Goal: Task Accomplishment & Management: Use online tool/utility

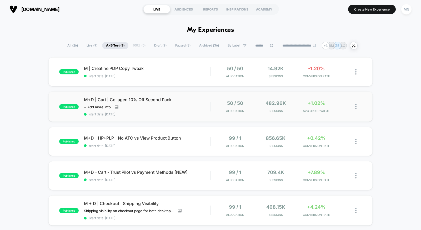
click at [174, 117] on div "published M+D | Cart | Collagen 10% Off Second Pack Click to view images Click …" at bounding box center [210, 107] width 324 height 30
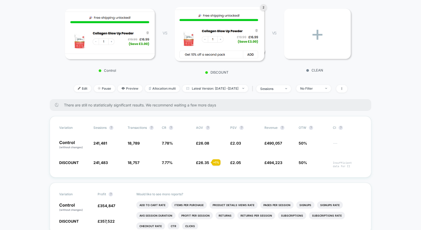
scroll to position [73, 0]
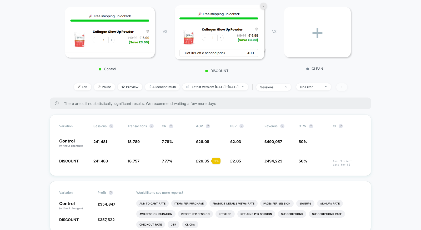
click at [344, 87] on icon at bounding box center [341, 87] width 3 height 3
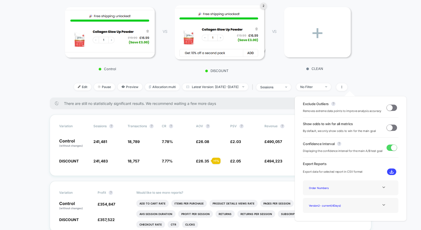
click at [391, 130] on span at bounding box center [392, 128] width 11 height 6
click at [391, 106] on span at bounding box center [392, 108] width 11 height 6
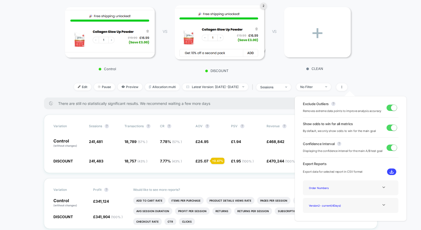
click at [391, 110] on span at bounding box center [394, 108] width 6 height 6
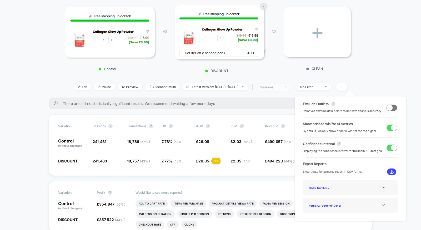
click at [281, 88] on div "sessions" at bounding box center [270, 87] width 21 height 4
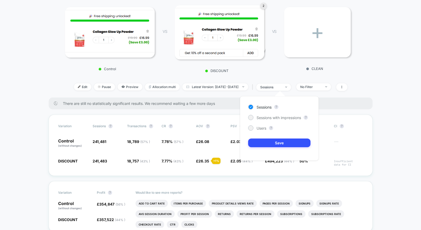
click at [261, 131] on div "Sessions ? Sessions with impressions ? Users ? Save" at bounding box center [279, 128] width 79 height 65
click at [261, 130] on span "Users" at bounding box center [262, 128] width 10 height 4
click at [261, 137] on div "Sessions ? Sessions with impressions ? Users ? Save" at bounding box center [279, 128] width 79 height 65
click at [261, 144] on button "Save" at bounding box center [279, 143] width 62 height 9
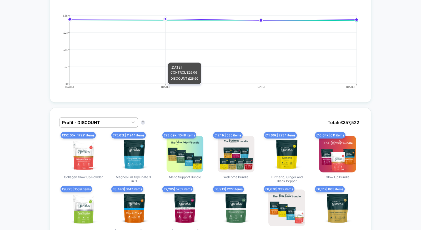
scroll to position [346, 0]
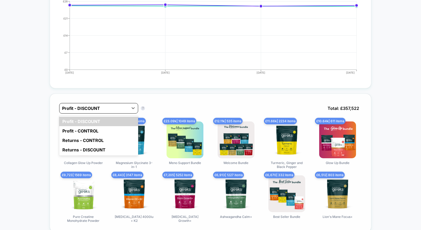
click at [117, 108] on div at bounding box center [94, 108] width 64 height 6
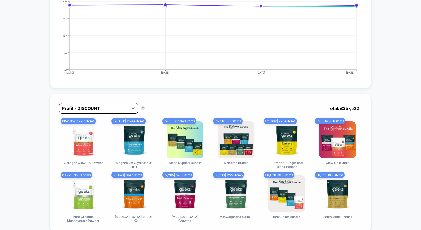
click at [117, 108] on div at bounding box center [94, 108] width 64 height 6
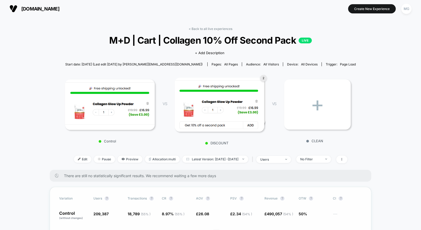
scroll to position [0, 0]
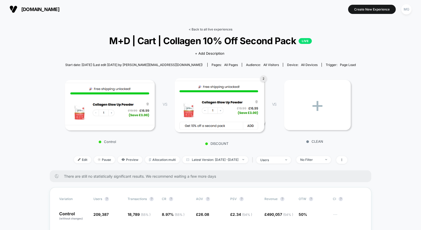
click at [208, 28] on link "< Back to all live experiences" at bounding box center [211, 29] width 44 height 4
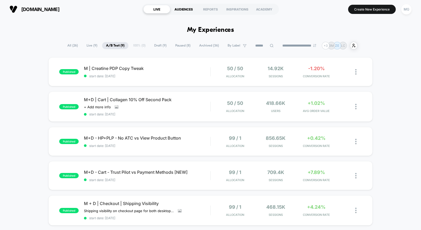
click at [192, 9] on div "AUDIENCES" at bounding box center [183, 9] width 27 height 8
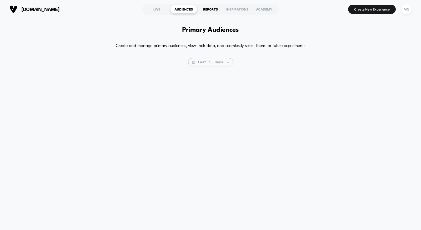
click at [207, 11] on div "REPORTS" at bounding box center [210, 9] width 27 height 8
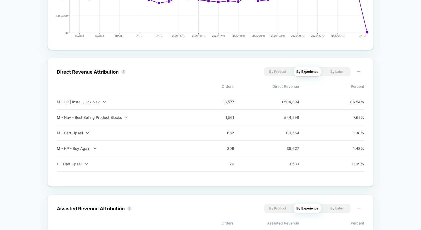
scroll to position [330, 0]
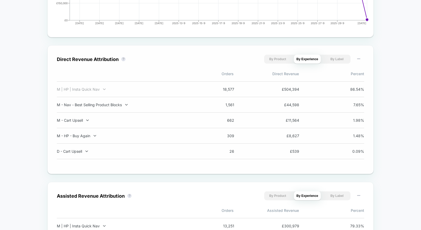
click at [102, 89] on icon at bounding box center [104, 89] width 4 height 4
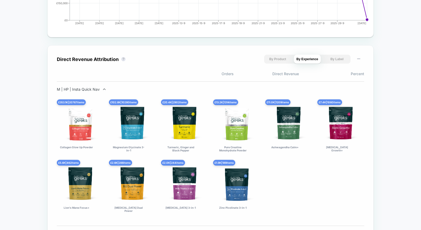
click at [102, 89] on icon at bounding box center [104, 89] width 4 height 4
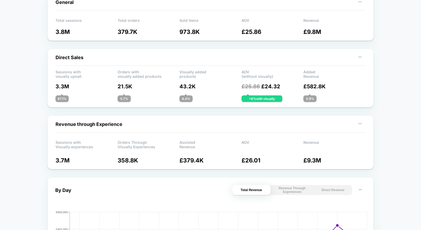
scroll to position [0, 0]
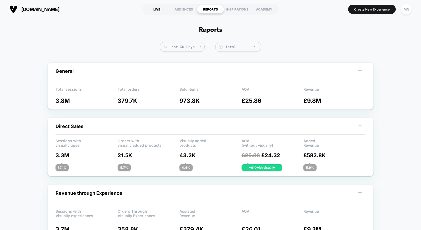
click at [156, 7] on div "LIVE" at bounding box center [156, 9] width 27 height 8
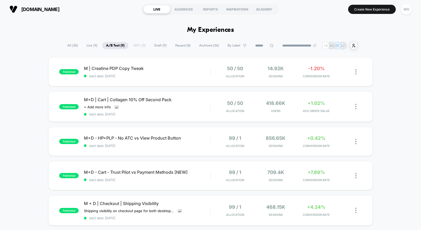
click at [174, 49] on span "Paused ( 8 )" at bounding box center [182, 45] width 23 height 7
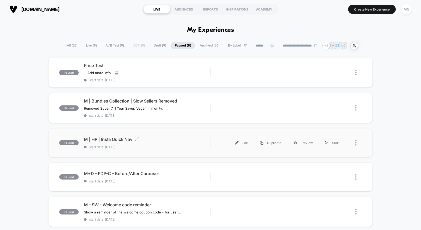
click at [180, 140] on span "M | HP | Insta Quick Nav Click to edit experience details" at bounding box center [147, 139] width 126 height 5
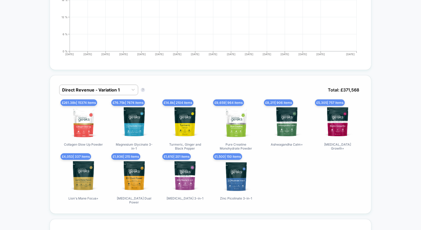
scroll to position [265, 0]
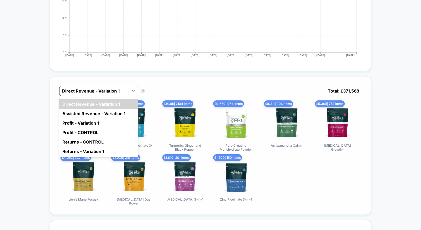
click at [119, 88] on div at bounding box center [94, 91] width 64 height 6
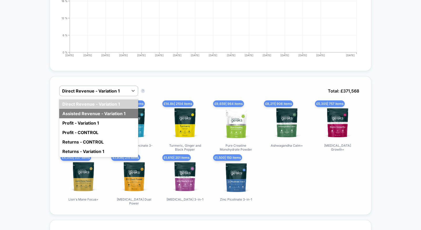
click at [119, 112] on div "Assisted Revenue - Variation 1" at bounding box center [98, 113] width 79 height 9
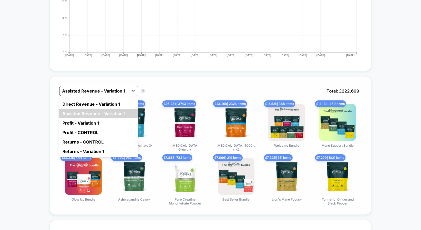
click at [131, 90] on icon at bounding box center [133, 90] width 5 height 5
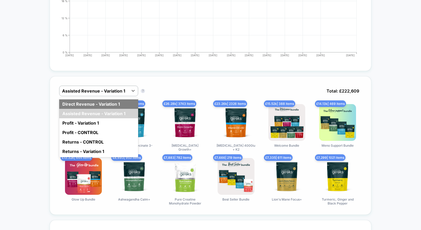
click at [129, 106] on div "Direct Revenue - Variation 1" at bounding box center [98, 104] width 79 height 9
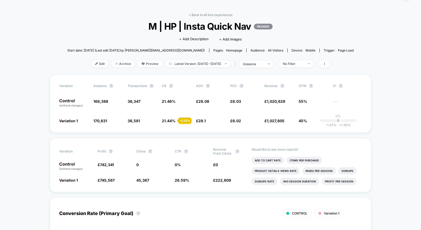
scroll to position [14, 0]
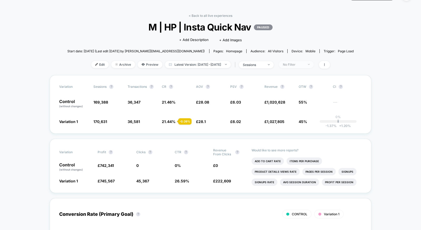
click at [314, 64] on span "No Filter" at bounding box center [296, 64] width 35 height 7
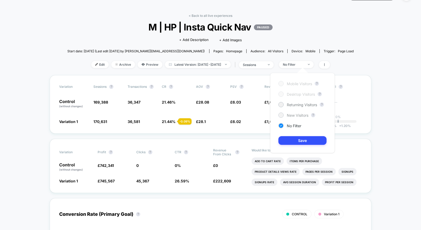
click at [294, 117] on span "New Visitors" at bounding box center [298, 115] width 22 height 4
click at [291, 141] on button "Save" at bounding box center [303, 140] width 48 height 9
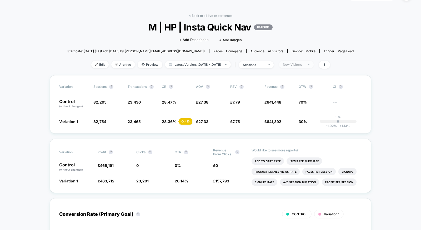
click at [304, 64] on div "New Visitors" at bounding box center [293, 65] width 21 height 4
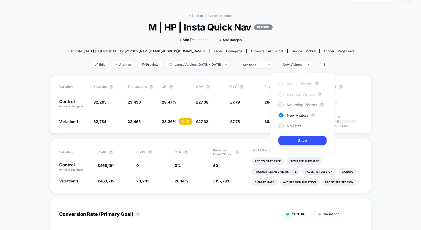
click at [303, 104] on span "Returning Visitors" at bounding box center [302, 105] width 30 height 4
click at [300, 137] on button "Save" at bounding box center [303, 140] width 48 height 9
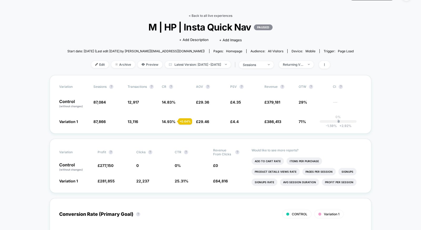
click at [208, 14] on link "< Back to all live experiences" at bounding box center [211, 16] width 44 height 4
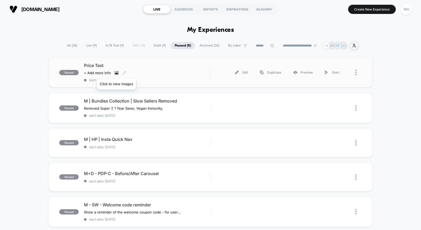
click at [117, 72] on icon at bounding box center [117, 72] width 1 height 1
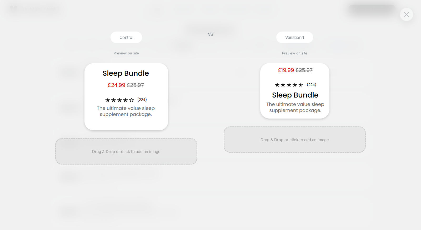
click at [160, 50] on div "Control Preview on site" at bounding box center [126, 131] width 147 height 199
click at [408, 14] on img at bounding box center [406, 14] width 5 height 4
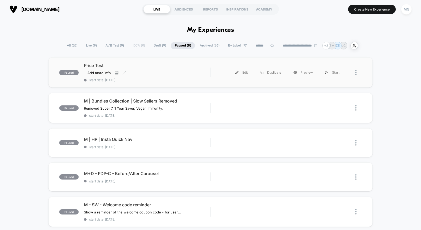
click at [186, 70] on div "Price Test Click to view images Click to edit experience details + Add more inf…" at bounding box center [147, 72] width 126 height 19
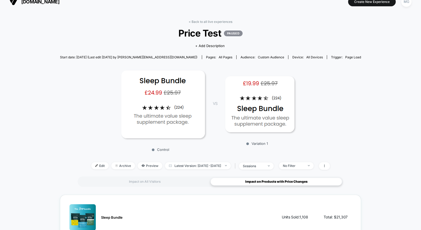
scroll to position [6, 0]
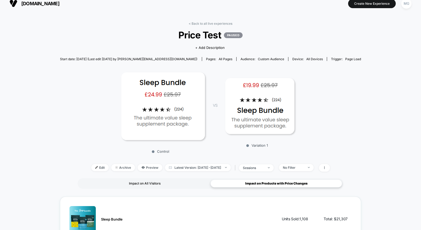
click at [121, 186] on div "Impact on All Visitors" at bounding box center [145, 184] width 132 height 8
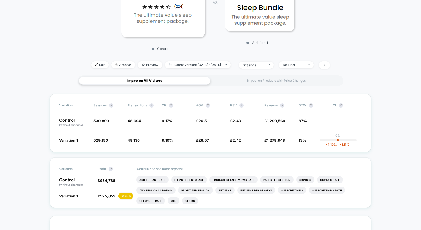
scroll to position [114, 0]
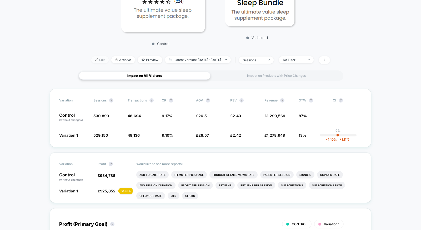
click at [94, 58] on span "Edit" at bounding box center [99, 59] width 17 height 7
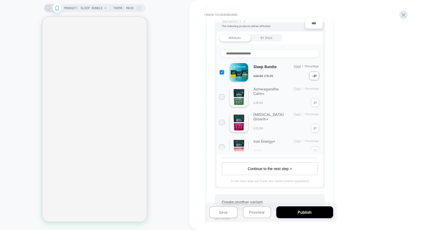
click at [340, 69] on div "< back to dashboard Ready Price Test Click to view images Click to edit experie…" at bounding box center [306, 115] width 232 height 230
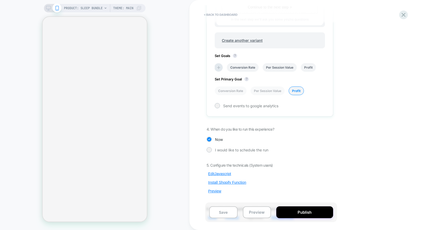
scroll to position [285, 0]
select select "**********"
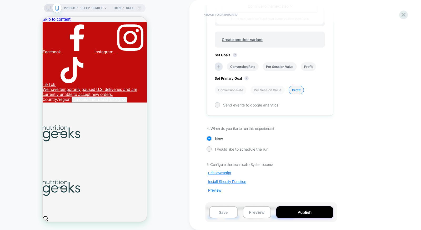
scroll to position [0, 0]
click at [220, 171] on button "Edit Javascript" at bounding box center [220, 173] width 26 height 5
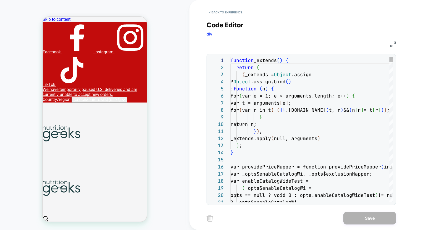
scroll to position [71, 0]
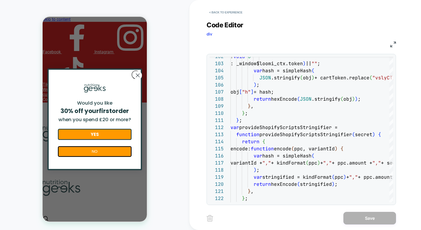
click at [396, 42] on img at bounding box center [393, 45] width 6 height 6
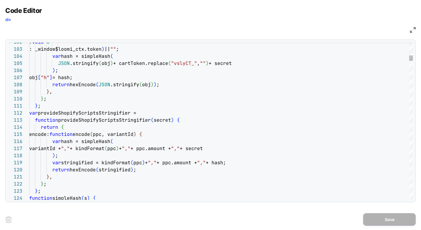
scroll to position [0, 11]
type textarea "**********"
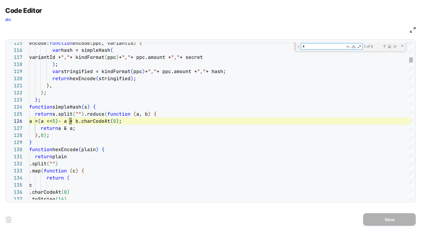
type textarea "*"
click at [389, 47] on div "Next Match (Enter)" at bounding box center [390, 46] width 4 height 4
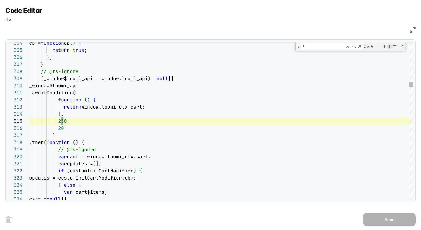
scroll to position [71, 34]
click at [389, 47] on div "Next Match (Enter)" at bounding box center [390, 46] width 4 height 4
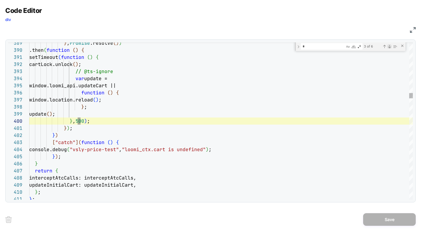
scroll to position [71, 51]
click at [389, 47] on div "Next Match (Enter)" at bounding box center [390, 46] width 4 height 4
type textarea "**********"
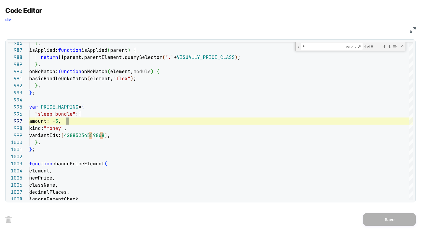
click at [415, 28] on img at bounding box center [413, 30] width 6 height 6
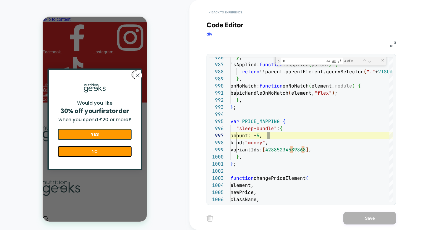
click at [236, 12] on button "< Back to experience" at bounding box center [226, 12] width 38 height 8
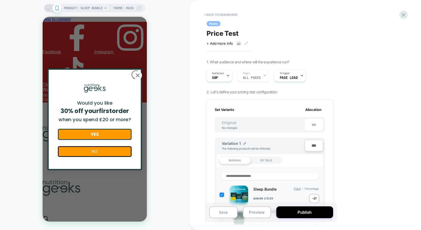
scroll to position [0, 1]
click at [403, 15] on icon at bounding box center [403, 14] width 7 height 7
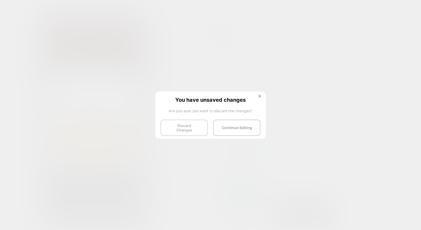
click at [190, 128] on button "Discard Changes" at bounding box center [184, 128] width 47 height 16
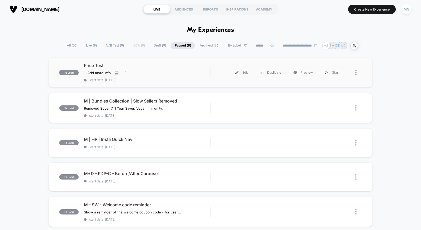
click at [182, 72] on div "Price Test Click to view images Click to edit experience details + Add more inf…" at bounding box center [147, 72] width 126 height 19
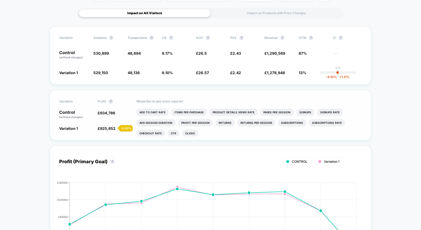
scroll to position [117, 0]
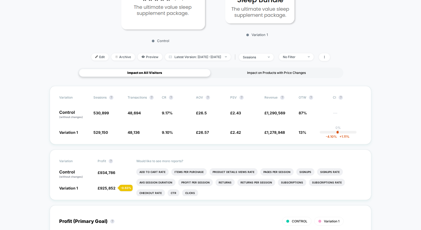
click at [268, 70] on div "Impact on Products with Price Changes" at bounding box center [277, 73] width 132 height 8
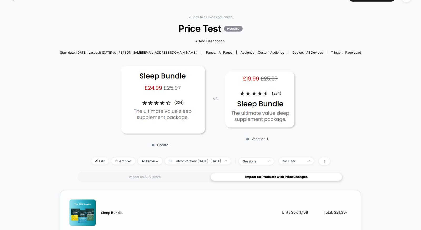
scroll to position [0, 0]
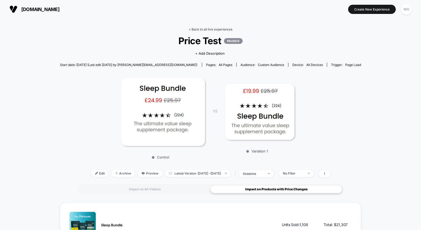
click at [215, 30] on link "< Back to all live experiences" at bounding box center [211, 29] width 44 height 4
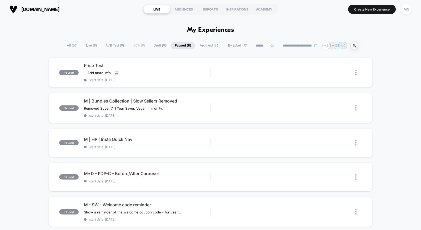
click at [116, 49] on span "A/B Test ( 9 )" at bounding box center [115, 45] width 26 height 7
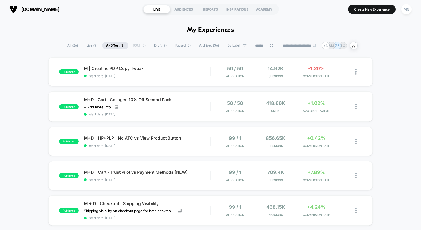
click at [160, 47] on span "Draft ( 9 )" at bounding box center [160, 45] width 20 height 7
